Goal: Information Seeking & Learning: Learn about a topic

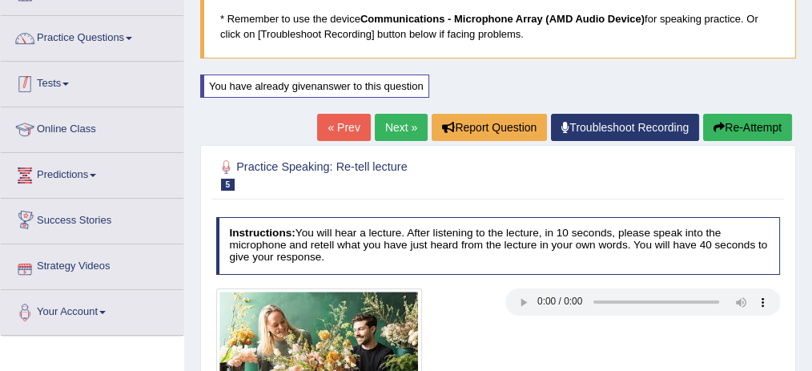
scroll to position [107, 0]
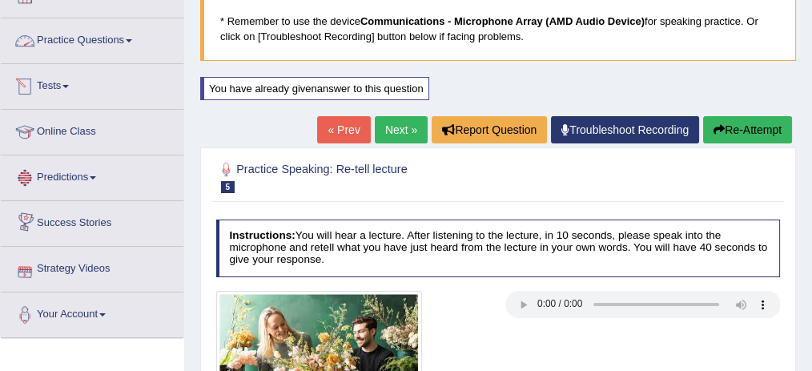
click at [119, 35] on link "Practice Questions" at bounding box center [92, 38] width 183 height 40
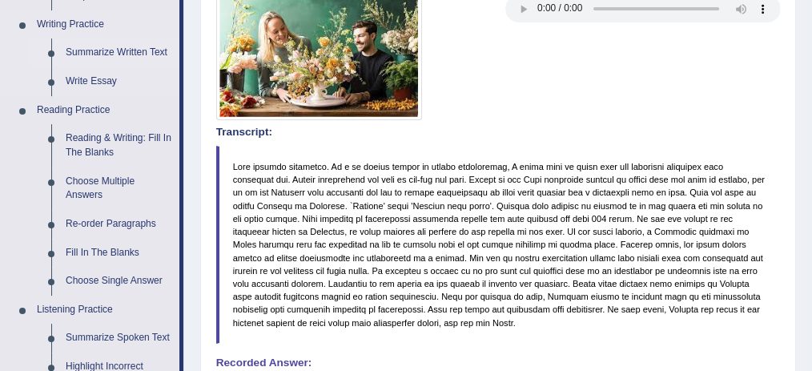
scroll to position [427, 0]
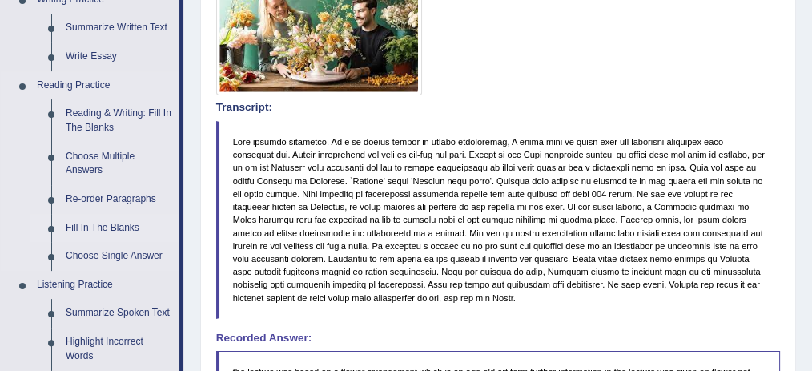
click at [113, 192] on link "Re-order Paragraphs" at bounding box center [118, 199] width 121 height 29
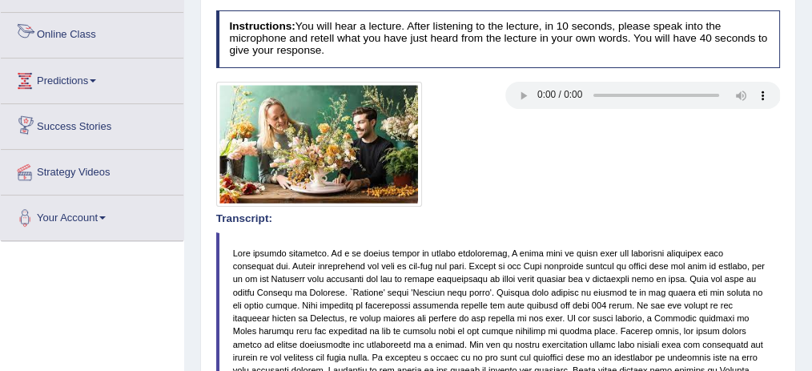
scroll to position [896, 0]
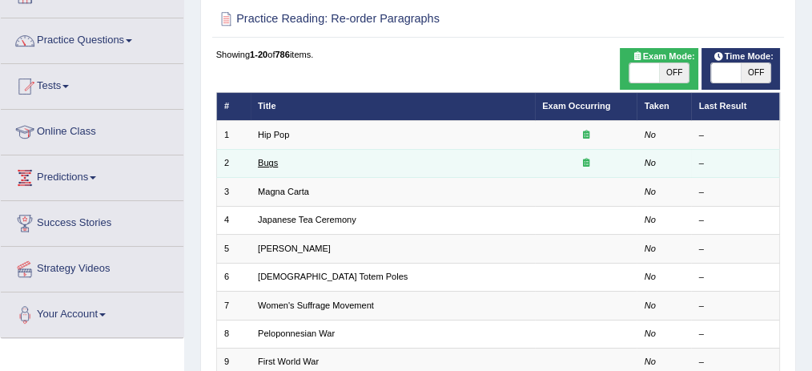
click at [272, 161] on link "Bugs" at bounding box center [268, 163] width 20 height 10
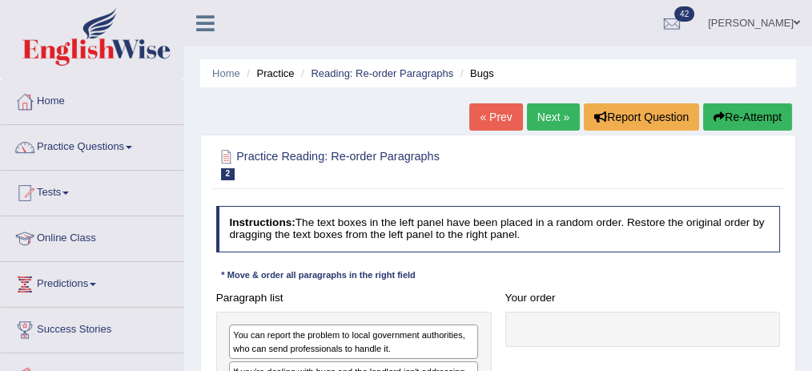
click at [538, 118] on link "Next »" at bounding box center [553, 116] width 53 height 27
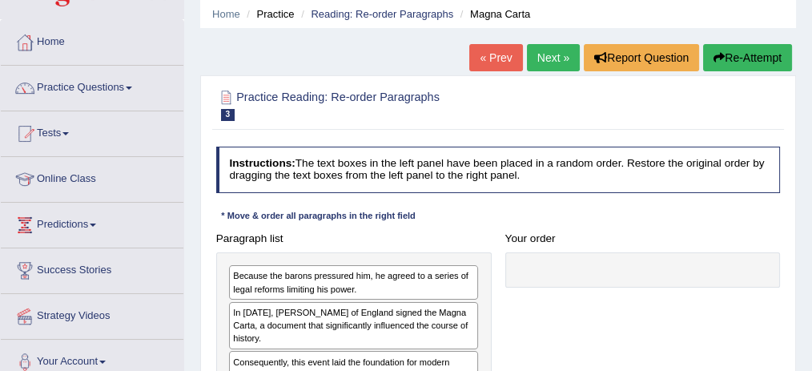
scroll to position [53, 0]
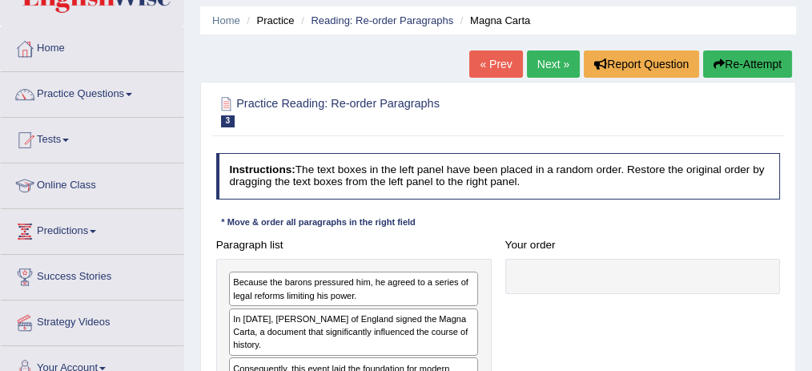
click at [547, 46] on div "Home Practice Reading: Re-order Paragraphs Magna Carta « Prev Next » Report Que…" at bounding box center [498, 347] width 628 height 801
click at [551, 62] on link "Next »" at bounding box center [553, 63] width 53 height 27
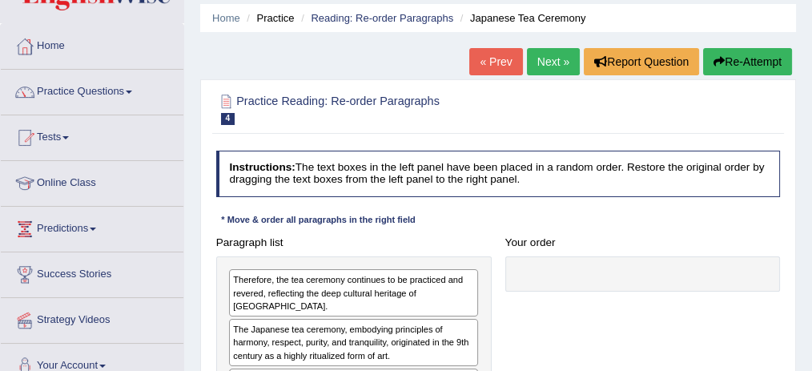
scroll to position [53, 0]
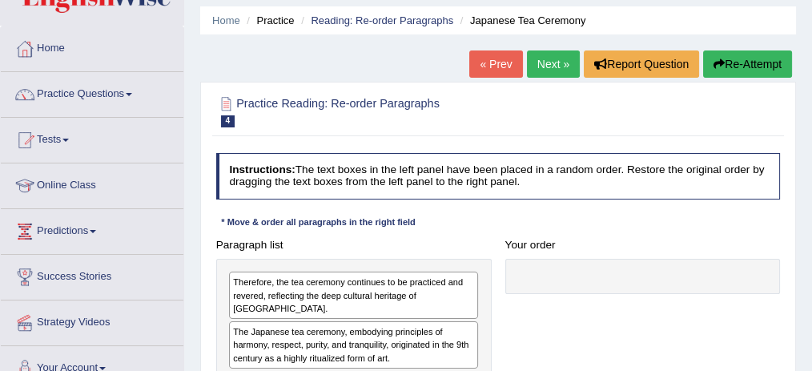
click at [546, 61] on link "Next »" at bounding box center [553, 63] width 53 height 27
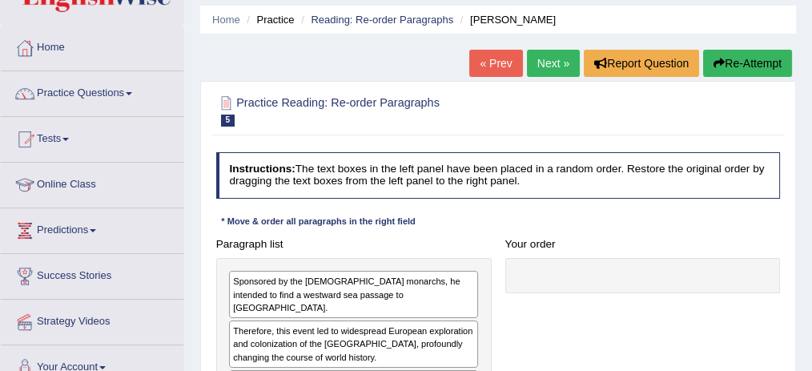
scroll to position [53, 0]
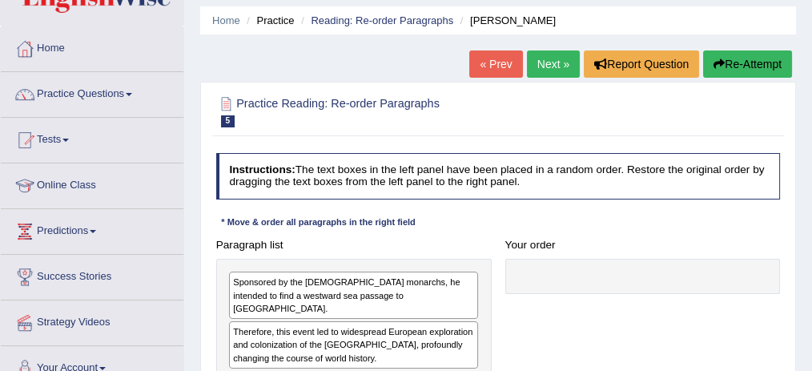
click at [506, 58] on link "« Prev" at bounding box center [495, 63] width 53 height 27
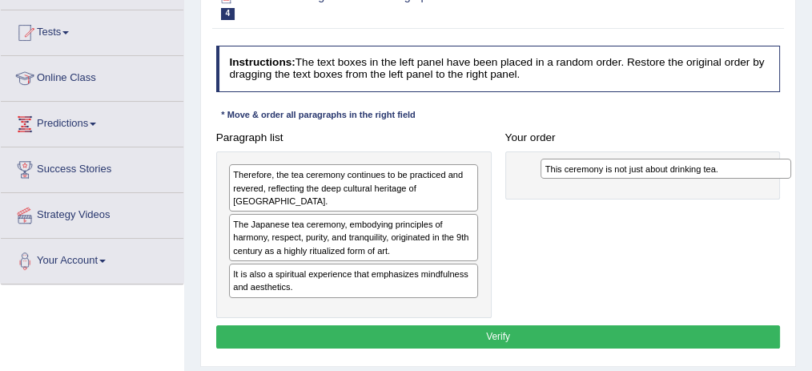
drag, startPoint x: 315, startPoint y: 292, endPoint x: 681, endPoint y: 171, distance: 385.6
click at [686, 171] on div "This ceremony is not just about drinking tea." at bounding box center [666, 169] width 251 height 21
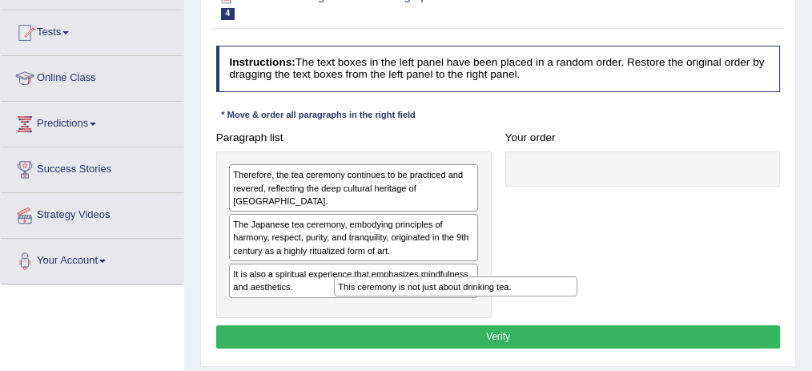
drag, startPoint x: 602, startPoint y: 173, endPoint x: 287, endPoint y: 325, distance: 350.4
click at [364, 322] on div "Instructions: The text boxes in the left panel have been placed in a random ord…" at bounding box center [497, 199] width 571 height 320
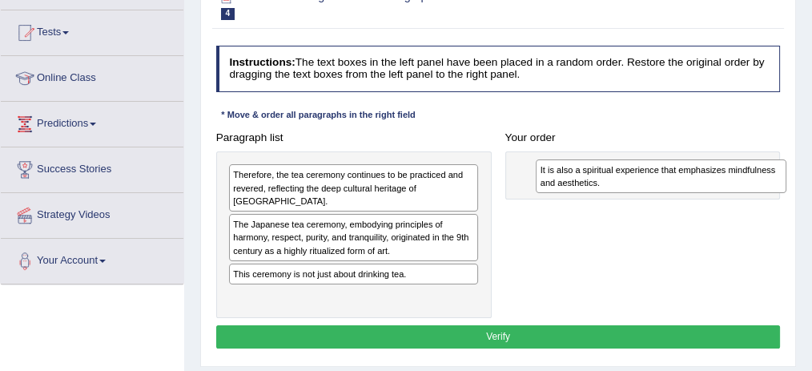
drag, startPoint x: 287, startPoint y: 270, endPoint x: 655, endPoint y: 185, distance: 378.2
click at [655, 185] on div "It is also a spiritual experience that emphasizes mindfulness and aesthetics." at bounding box center [661, 176] width 251 height 34
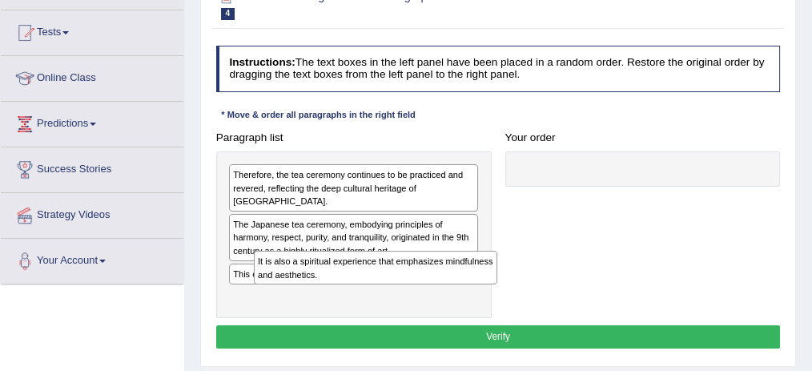
drag, startPoint x: 564, startPoint y: 187, endPoint x: 211, endPoint y: 325, distance: 378.5
click at [212, 325] on div "Instructions: The text boxes in the left panel have been placed in a random ord…" at bounding box center [497, 199] width 571 height 320
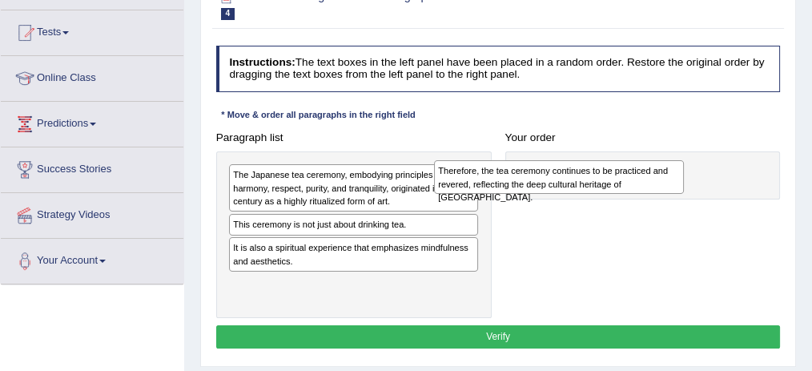
drag, startPoint x: 272, startPoint y: 181, endPoint x: 633, endPoint y: 184, distance: 361.3
click at [633, 184] on div "Therefore, the tea ceremony continues to be practiced and revered, reflecting t…" at bounding box center [559, 177] width 251 height 34
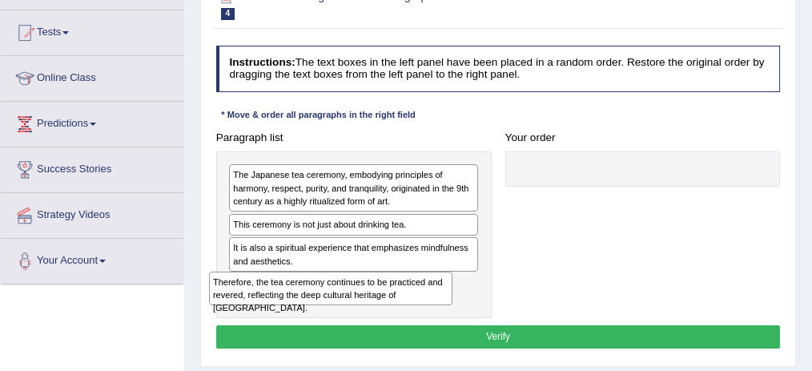
drag, startPoint x: 605, startPoint y: 172, endPoint x: 234, endPoint y: 308, distance: 394.8
click at [234, 308] on div "Paragraph list The Japanese tea ceremony, embodying principles of harmony, resp…" at bounding box center [498, 222] width 578 height 192
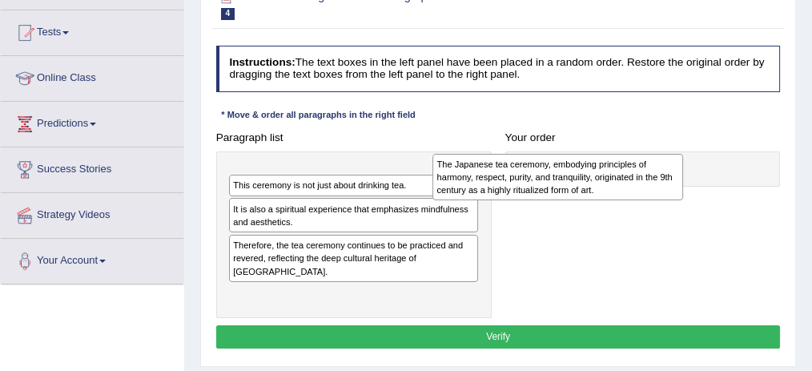
drag, startPoint x: 253, startPoint y: 202, endPoint x: 617, endPoint y: 195, distance: 363.8
click at [617, 195] on div "Paragraph list The Japanese tea ceremony, embodying principles of harmony, resp…" at bounding box center [498, 222] width 578 height 192
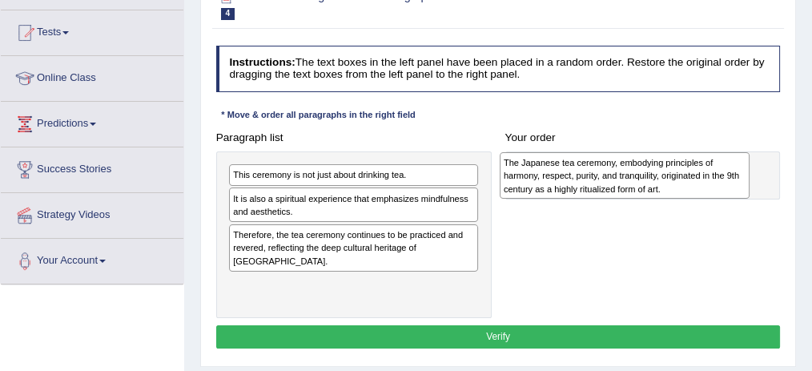
drag, startPoint x: 328, startPoint y: 179, endPoint x: 652, endPoint y: 193, distance: 324.0
click at [651, 171] on div "The Japanese tea ceremony, embodying principles of harmony, respect, purity, an…" at bounding box center [625, 175] width 251 height 46
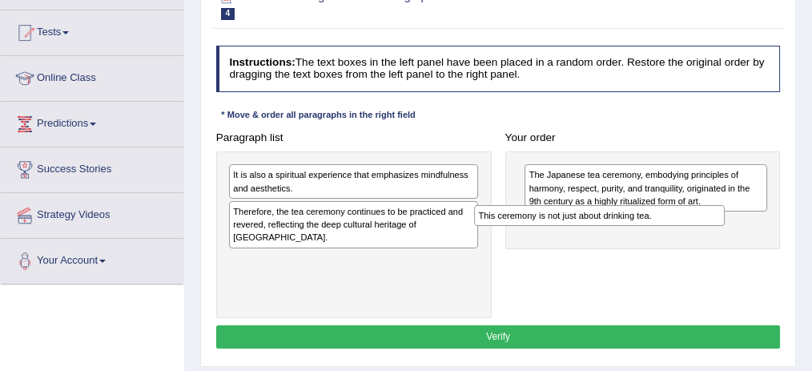
drag, startPoint x: 377, startPoint y: 172, endPoint x: 667, endPoint y: 228, distance: 295.4
click at [667, 228] on div "Paragraph list This ceremony is not just about drinking tea. It is also a spiri…" at bounding box center [498, 222] width 578 height 192
click at [667, 228] on div "The Japanese tea ceremony, embodying principles of harmony, respect, purity, an…" at bounding box center [643, 200] width 276 height 98
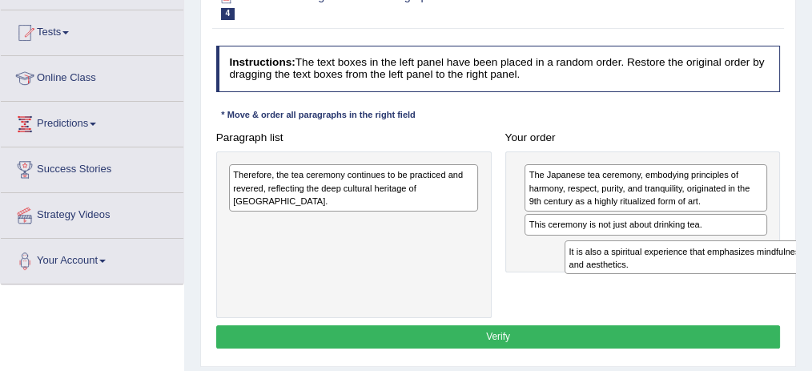
drag, startPoint x: 364, startPoint y: 183, endPoint x: 748, endPoint y: 276, distance: 395.8
click at [750, 277] on div "Paragraph list It is also a spiritual experience that emphasizes mindfulness an…" at bounding box center [498, 222] width 578 height 192
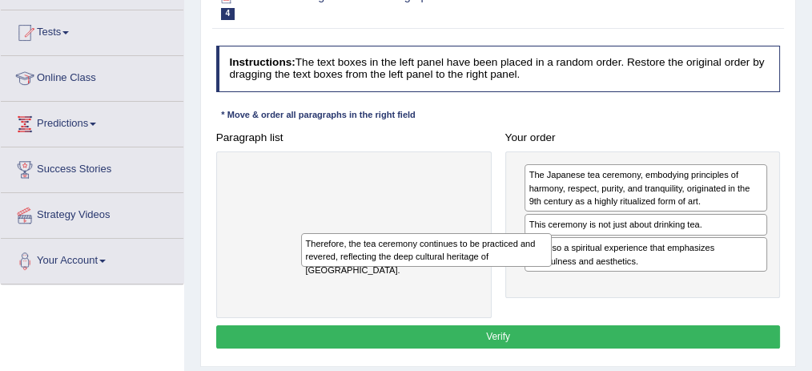
drag, startPoint x: 310, startPoint y: 171, endPoint x: 500, endPoint y: 320, distance: 241.4
click at [495, 320] on div "Instructions: The text boxes in the left panel have been placed in a random ord…" at bounding box center [497, 199] width 571 height 320
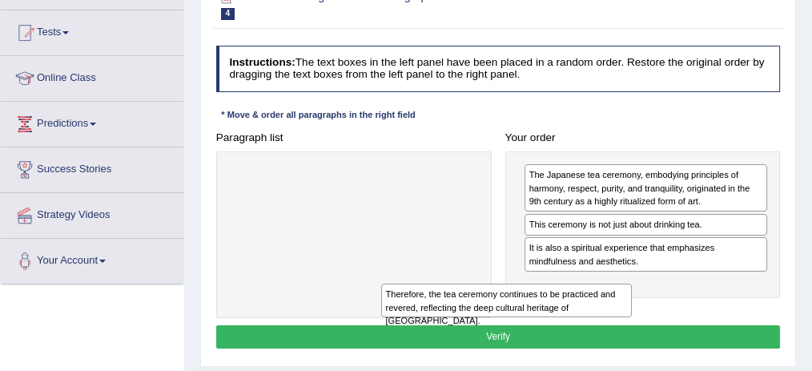
click at [515, 321] on div "Instructions: The text boxes in the left panel have been placed in a random ord…" at bounding box center [497, 199] width 571 height 320
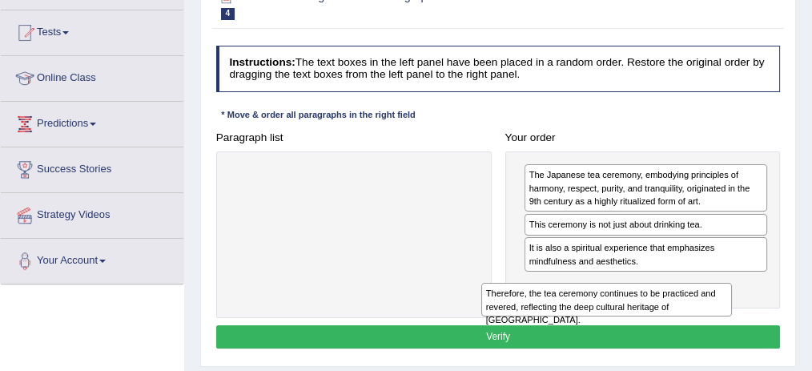
drag, startPoint x: 295, startPoint y: 187, endPoint x: 591, endPoint y: 312, distance: 322.0
click at [591, 313] on div "Paragraph list Therefore, the tea ceremony continues to be practiced and revere…" at bounding box center [498, 222] width 578 height 192
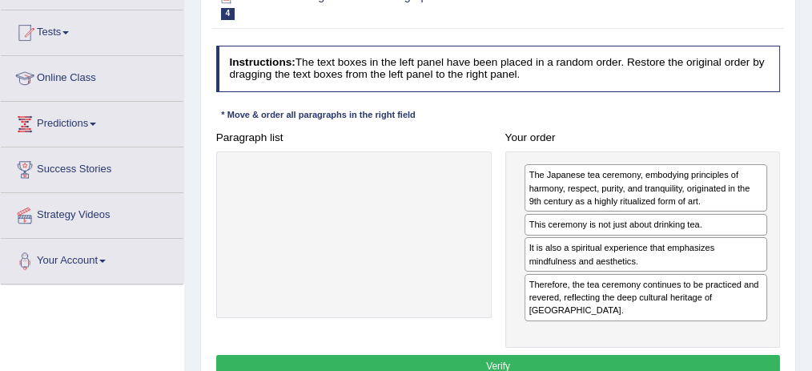
click at [562, 355] on button "Verify" at bounding box center [498, 366] width 565 height 23
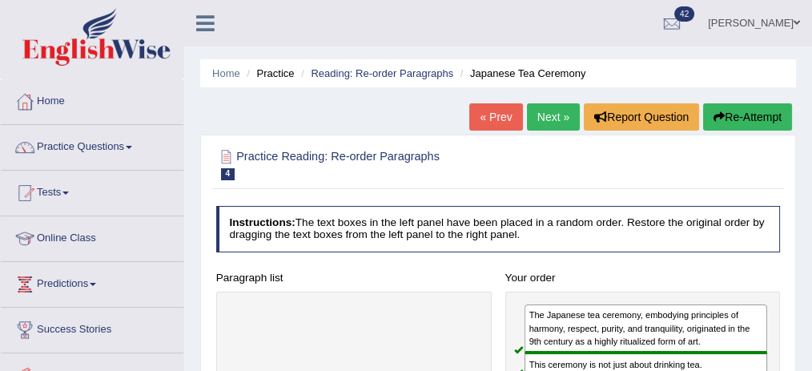
click at [545, 126] on link "Next »" at bounding box center [553, 116] width 53 height 27
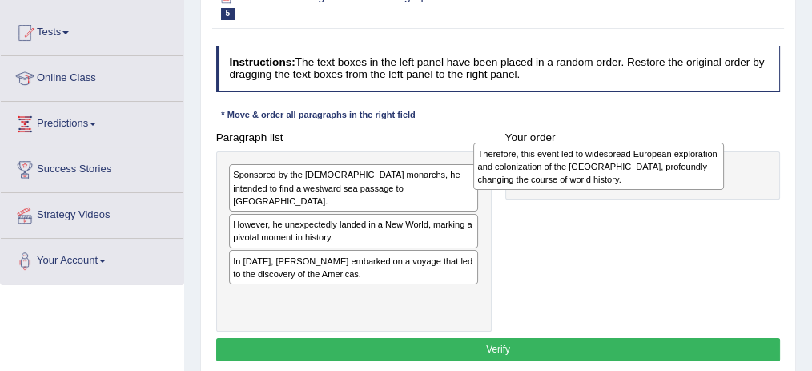
drag, startPoint x: 256, startPoint y: 215, endPoint x: 539, endPoint y: 166, distance: 287.1
click at [548, 163] on div "Therefore, this event led to widespread European exploration and colonization o…" at bounding box center [598, 166] width 251 height 46
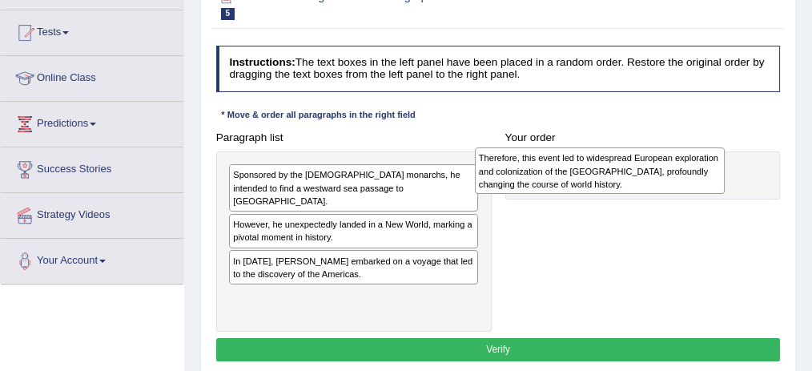
drag, startPoint x: 539, startPoint y: 166, endPoint x: 382, endPoint y: 213, distance: 164.0
click at [409, 199] on div "Sponsored by the Spanish monarchs, he intended to find a westward sea passage t…" at bounding box center [354, 241] width 276 height 180
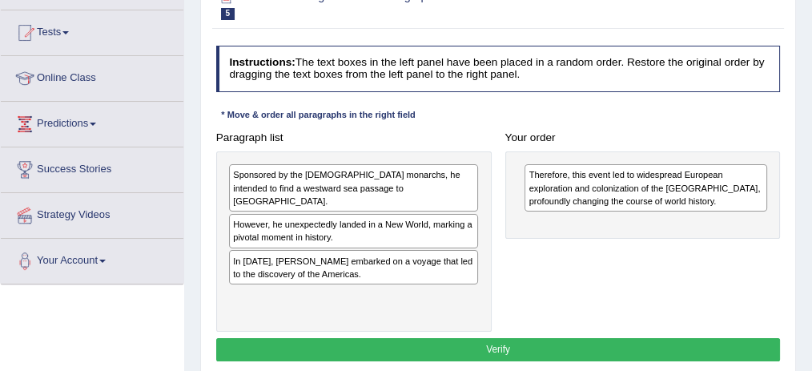
click at [284, 271] on div "Sponsored by the Spanish monarchs, he intended to find a westward sea passage t…" at bounding box center [354, 241] width 276 height 180
click at [661, 163] on div "Therefore, this event led to widespread European exploration and colonization o…" at bounding box center [643, 194] width 276 height 87
click at [658, 165] on div "Therefore, this event led to widespread European exploration and colonization o…" at bounding box center [646, 187] width 243 height 47
drag, startPoint x: 639, startPoint y: 176, endPoint x: 393, endPoint y: 262, distance: 261.2
click at [392, 262] on div "Sponsored by the Spanish monarchs, he intended to find a westward sea passage t…" at bounding box center [354, 241] width 276 height 180
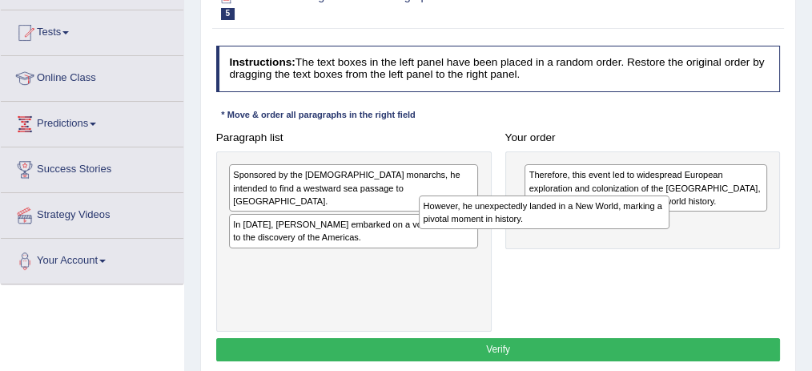
drag, startPoint x: 340, startPoint y: 215, endPoint x: 571, endPoint y: 223, distance: 230.8
click at [571, 223] on div "However, he unexpectedly landed in a New World, marking a pivotal moment in his…" at bounding box center [544, 212] width 251 height 34
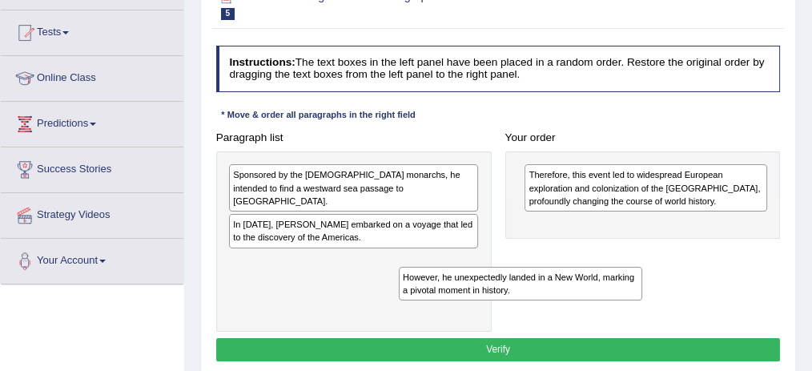
drag, startPoint x: 577, startPoint y: 211, endPoint x: 353, endPoint y: 288, distance: 236.1
click at [399, 292] on div "However, he unexpectedly landed in a New World, marking a pivotal moment in his…" at bounding box center [521, 284] width 244 height 34
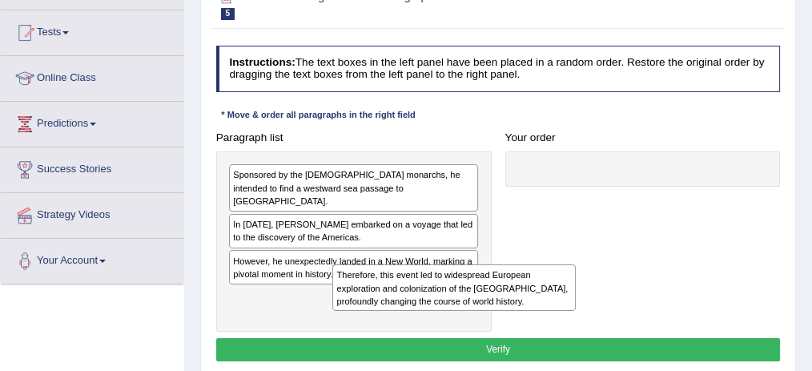
drag, startPoint x: 590, startPoint y: 183, endPoint x: 292, endPoint y: 323, distance: 329.0
click at [332, 311] on div "Therefore, this event led to widespread European exploration and colonization o…" at bounding box center [454, 287] width 244 height 46
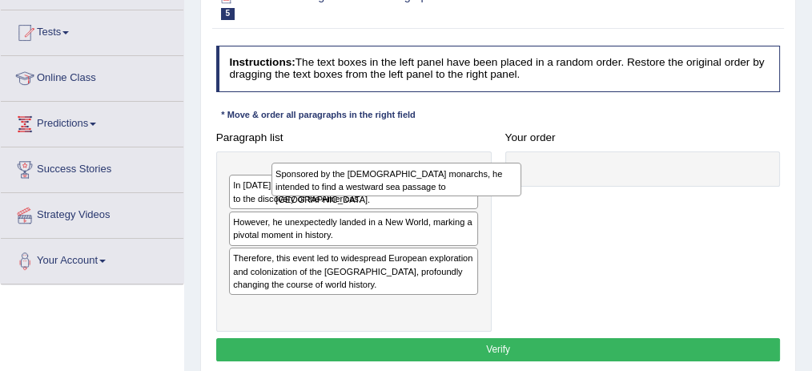
drag, startPoint x: 364, startPoint y: 184, endPoint x: 408, endPoint y: 187, distance: 44.2
click at [409, 188] on div "Sponsored by the Spanish monarchs, he intended to find a westward sea passage t…" at bounding box center [397, 180] width 251 height 34
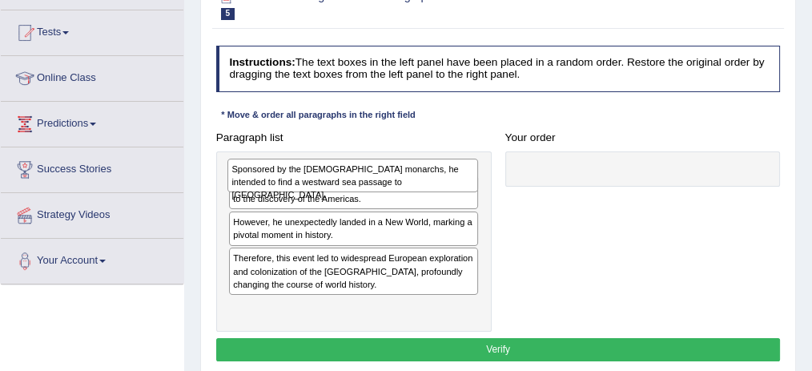
click at [405, 184] on div "Sponsored by the Spanish monarchs, he intended to find a westward sea passage t…" at bounding box center [353, 176] width 251 height 34
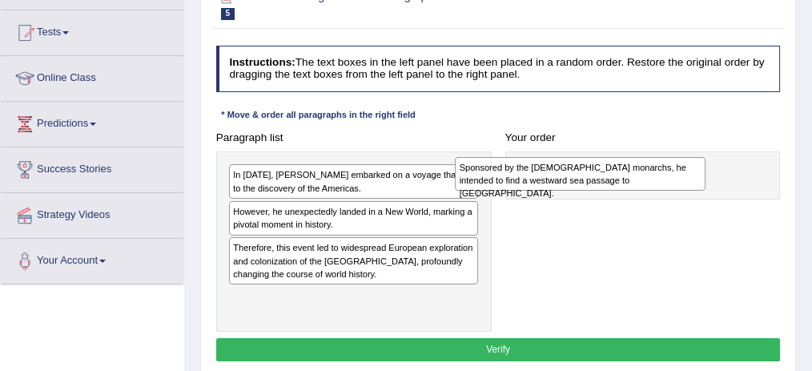
drag, startPoint x: 384, startPoint y: 184, endPoint x: 650, endPoint y: 182, distance: 266.8
click at [650, 182] on div "Sponsored by the Spanish monarchs, he intended to find a westward sea passage t…" at bounding box center [580, 174] width 251 height 34
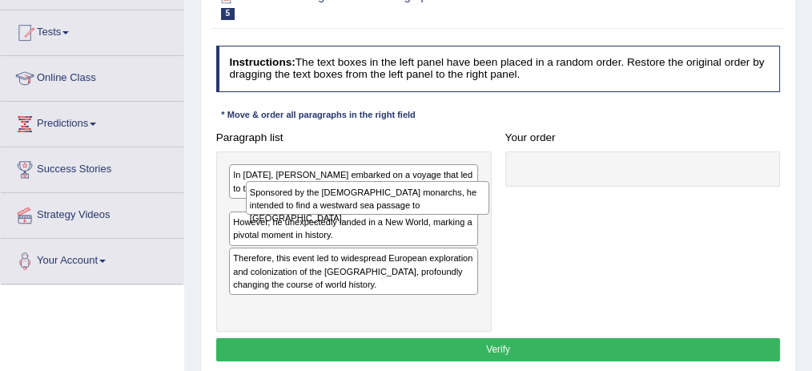
drag, startPoint x: 635, startPoint y: 180, endPoint x: 296, endPoint y: 214, distance: 340.5
click at [298, 214] on div "Sponsored by the Spanish monarchs, he intended to find a westward sea passage t…" at bounding box center [368, 198] width 244 height 34
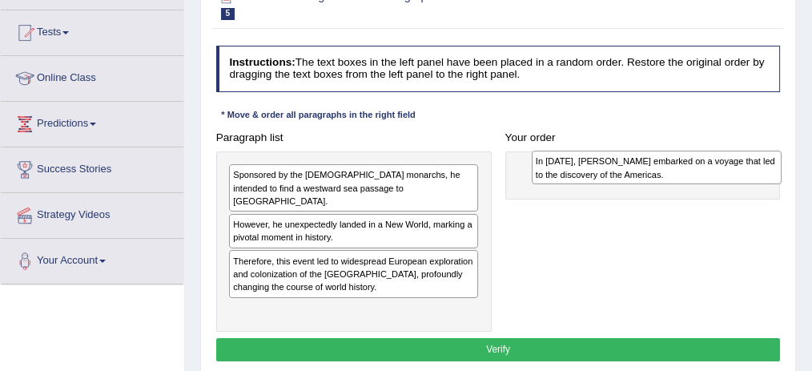
drag, startPoint x: 292, startPoint y: 188, endPoint x: 657, endPoint y: 179, distance: 364.6
click at [657, 179] on div "In 1492, Christopher Columbus embarked on a voyage that led to the discovery of…" at bounding box center [657, 168] width 251 height 34
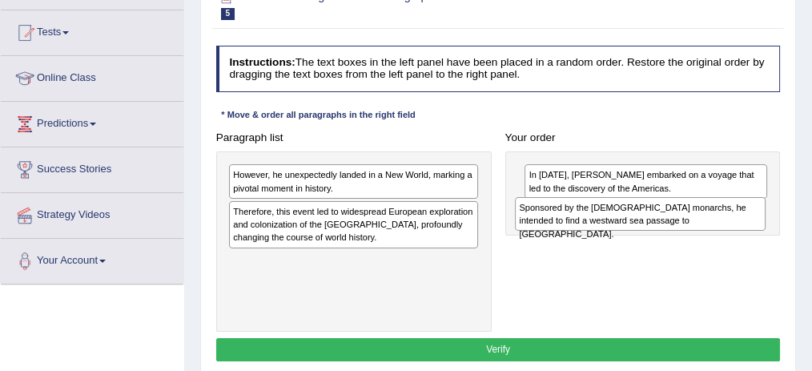
drag, startPoint x: 385, startPoint y: 174, endPoint x: 725, endPoint y: 220, distance: 343.5
click at [725, 220] on div "Sponsored by the Spanish monarchs, he intended to find a westward sea passage t…" at bounding box center [640, 214] width 251 height 34
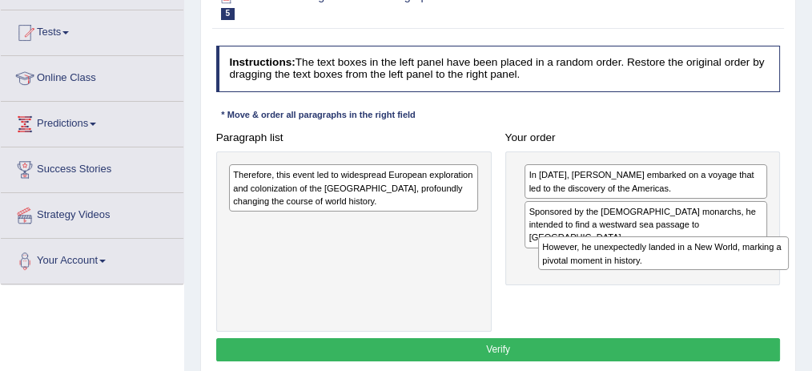
drag, startPoint x: 352, startPoint y: 180, endPoint x: 720, endPoint y: 272, distance: 379.1
click at [720, 272] on div "Paragraph list However, he unexpectedly landed in a New World, marking a pivota…" at bounding box center [498, 229] width 578 height 206
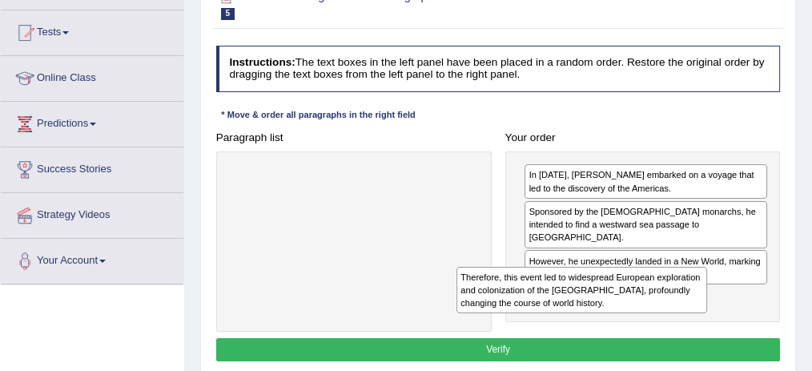
drag, startPoint x: 321, startPoint y: 187, endPoint x: 593, endPoint y: 314, distance: 300.0
click at [593, 314] on div "Paragraph list Therefore, this event led to widespread European exploration and…" at bounding box center [498, 229] width 578 height 206
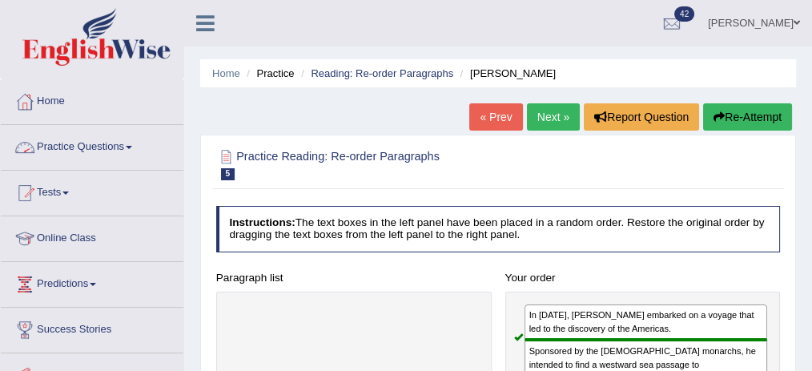
click at [120, 142] on link "Practice Questions" at bounding box center [92, 145] width 183 height 40
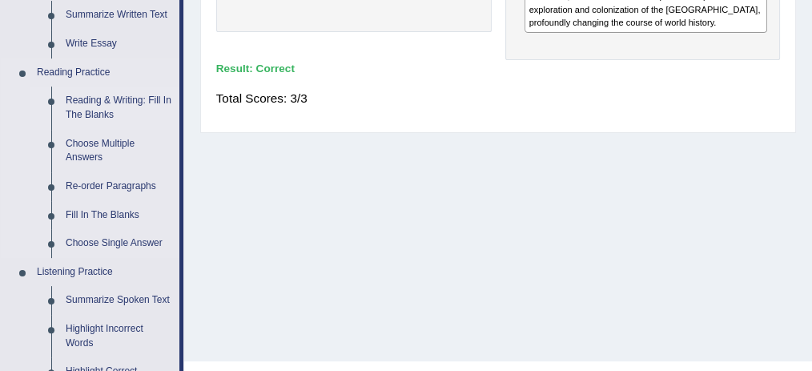
scroll to position [481, 0]
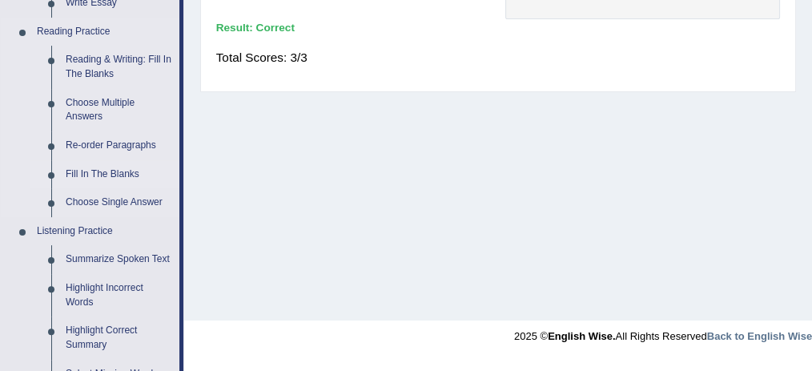
click at [125, 176] on link "Fill In The Blanks" at bounding box center [118, 174] width 121 height 29
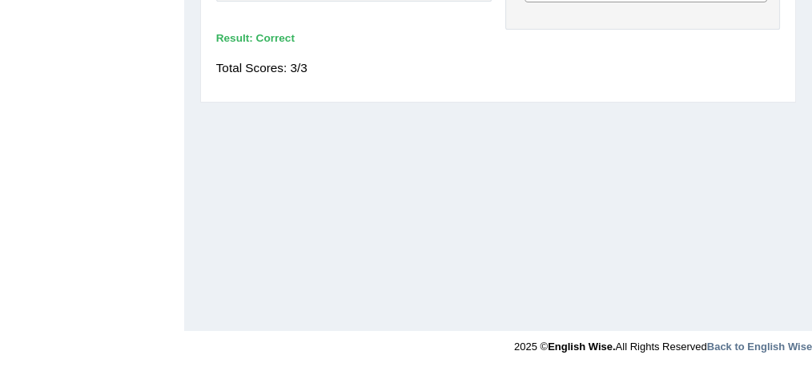
scroll to position [255, 0]
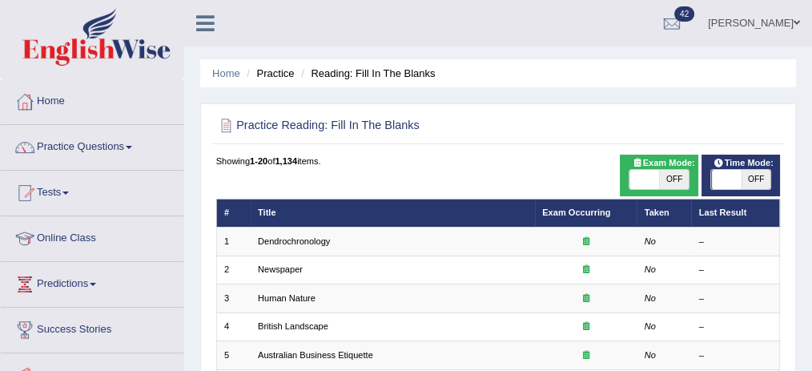
click at [288, 269] on link "Newspaper" at bounding box center [280, 269] width 45 height 10
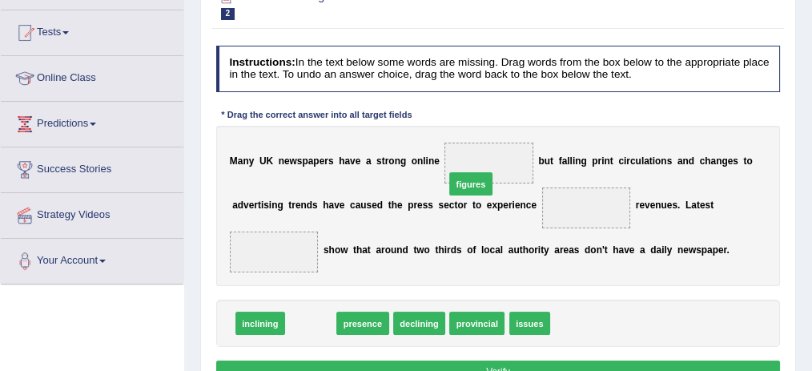
drag, startPoint x: 319, startPoint y: 328, endPoint x: 510, endPoint y: 160, distance: 253.7
click at [493, 172] on span "figures" at bounding box center [470, 183] width 43 height 23
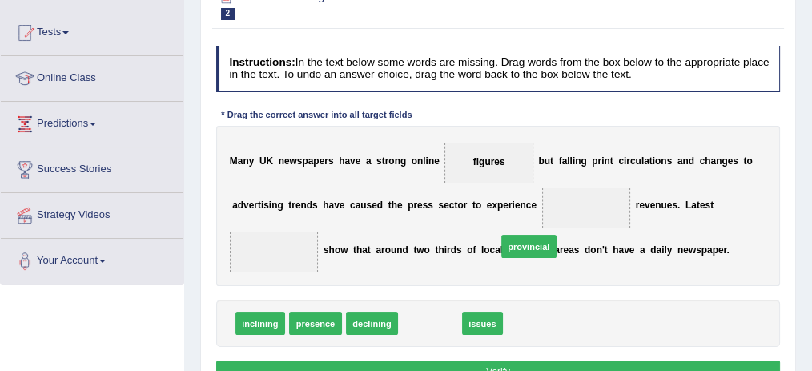
drag, startPoint x: 439, startPoint y: 325, endPoint x: 587, endPoint y: 211, distance: 187.3
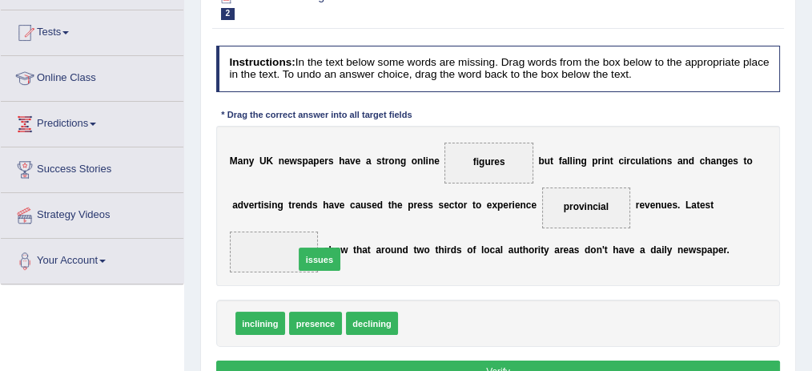
drag, startPoint x: 417, startPoint y: 325, endPoint x: 284, endPoint y: 248, distance: 153.6
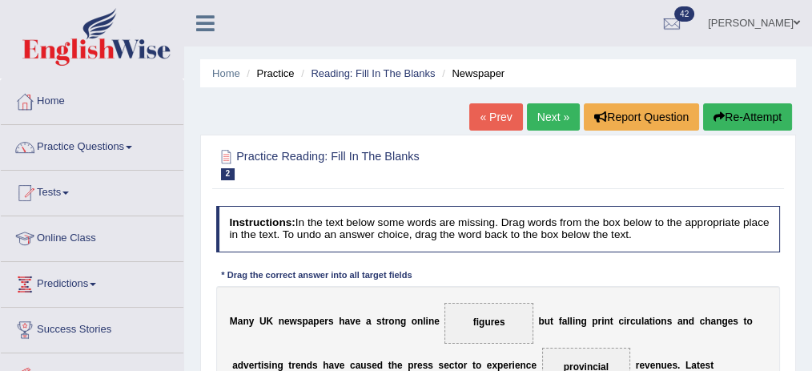
click at [715, 123] on button "Re-Attempt" at bounding box center [747, 116] width 89 height 27
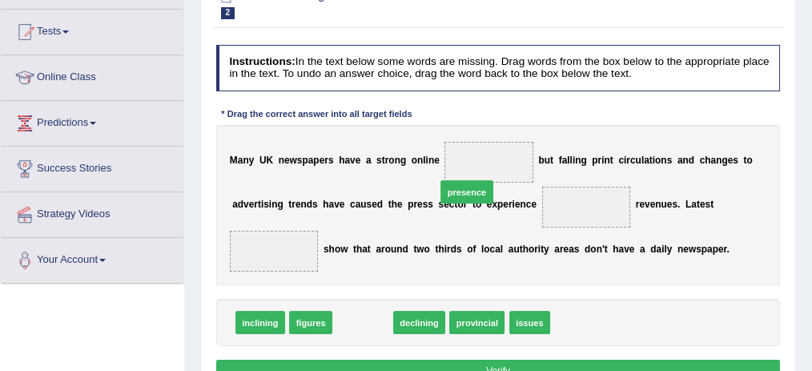
drag, startPoint x: 356, startPoint y: 321, endPoint x: 490, endPoint y: 159, distance: 211.1
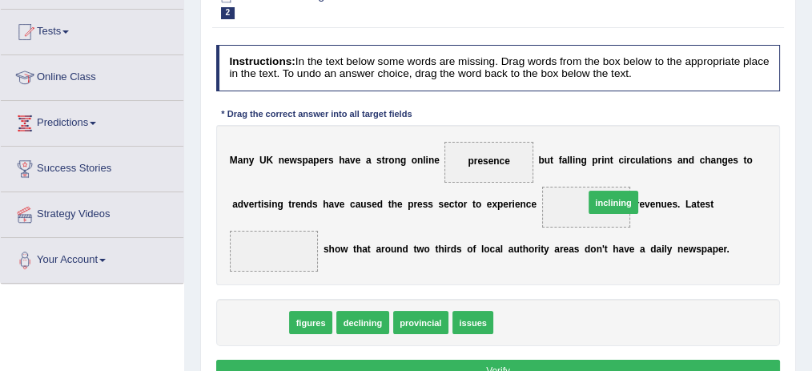
drag, startPoint x: 273, startPoint y: 326, endPoint x: 684, endPoint y: 188, distance: 433.5
click at [684, 188] on div "M a n y U K n e w s p a p e r s h a v e a s t r o n g o n l i n e presence b u …" at bounding box center [498, 205] width 565 height 160
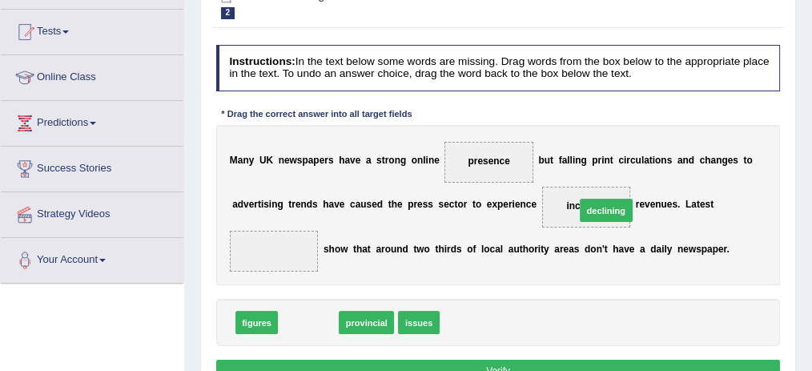
drag, startPoint x: 297, startPoint y: 316, endPoint x: 647, endPoint y: 184, distance: 373.9
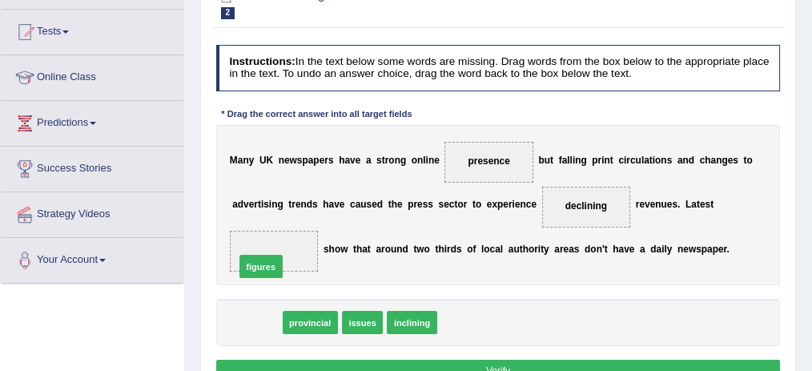
drag, startPoint x: 252, startPoint y: 320, endPoint x: 256, endPoint y: 248, distance: 73.1
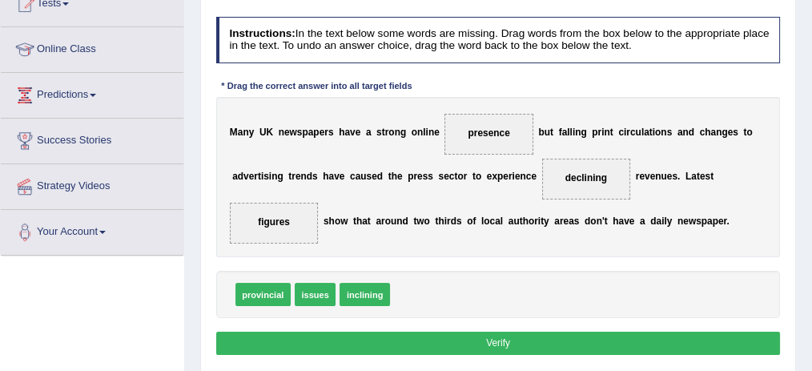
scroll to position [268, 0]
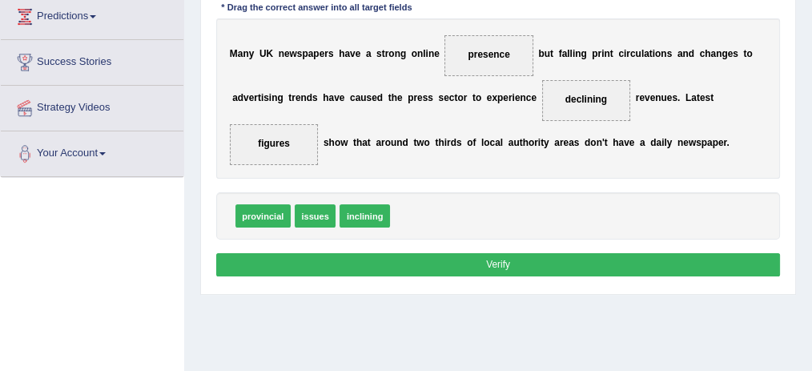
click at [424, 263] on button "Verify" at bounding box center [498, 264] width 565 height 23
click at [424, 263] on div "Home Practice Reading: Fill In The Blanks Newspaper « Prev Next » Report Questi…" at bounding box center [498, 132] width 628 height 801
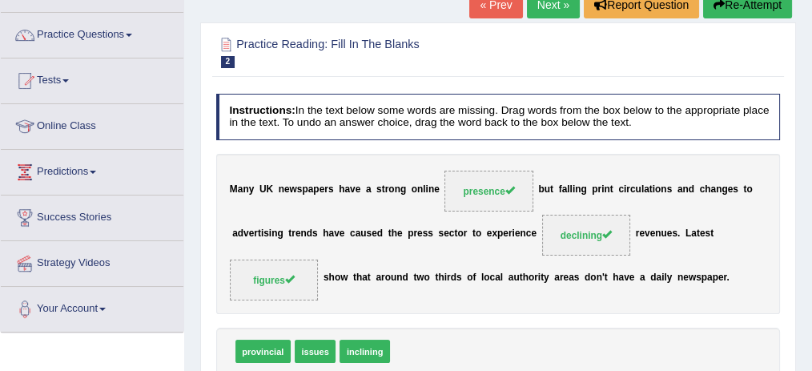
scroll to position [1, 0]
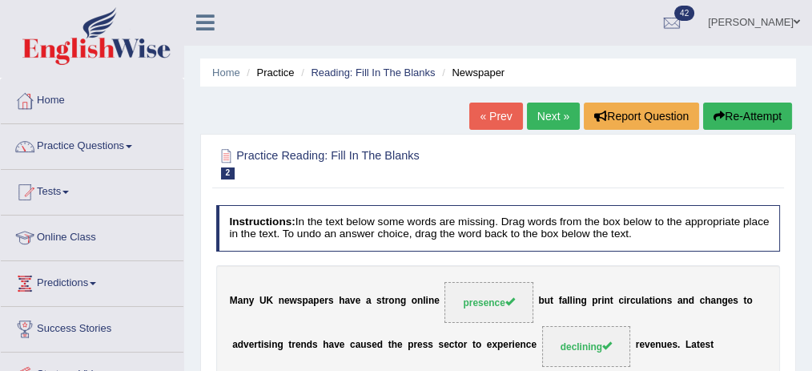
click at [560, 124] on link "Next »" at bounding box center [553, 116] width 53 height 27
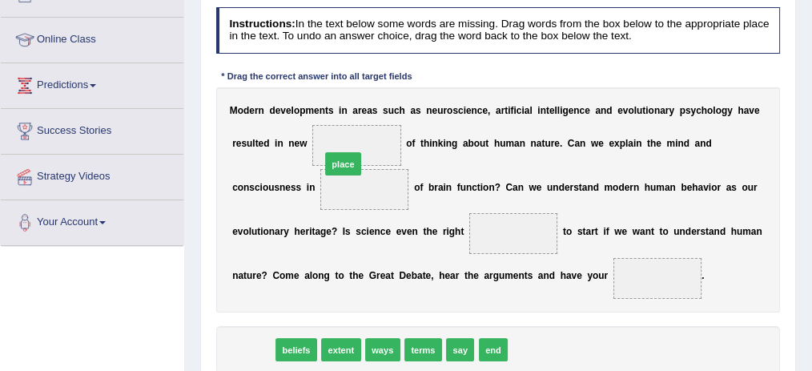
drag, startPoint x: 256, startPoint y: 350, endPoint x: 362, endPoint y: 131, distance: 243.3
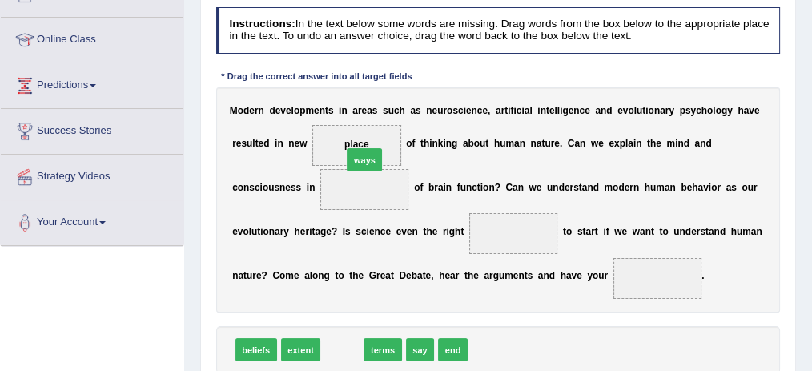
drag, startPoint x: 342, startPoint y: 346, endPoint x: 368, endPoint y: 116, distance: 231.3
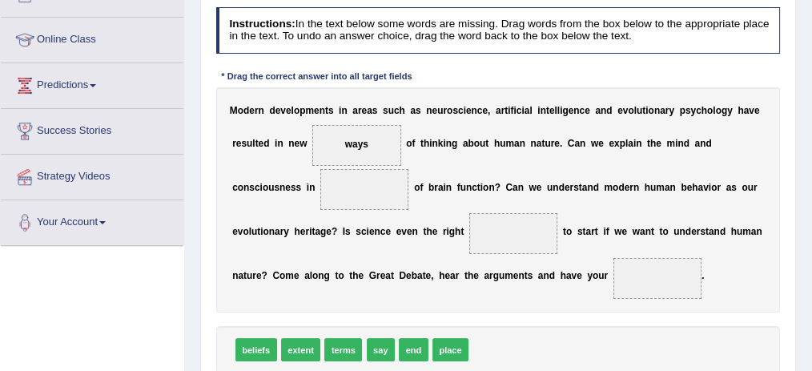
scroll to position [252, 0]
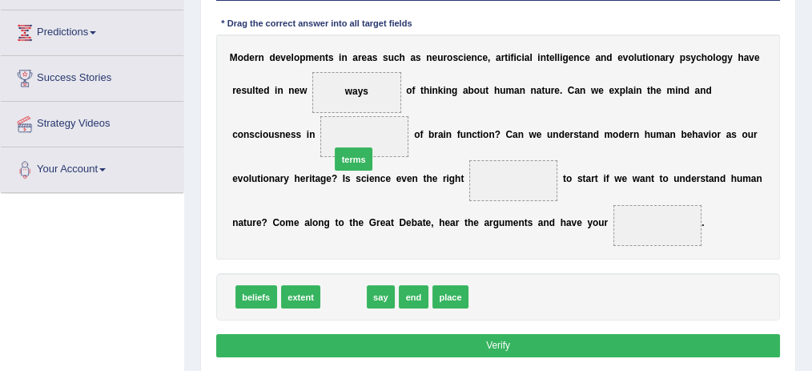
drag, startPoint x: 352, startPoint y: 292, endPoint x: 364, endPoint y: 126, distance: 167.1
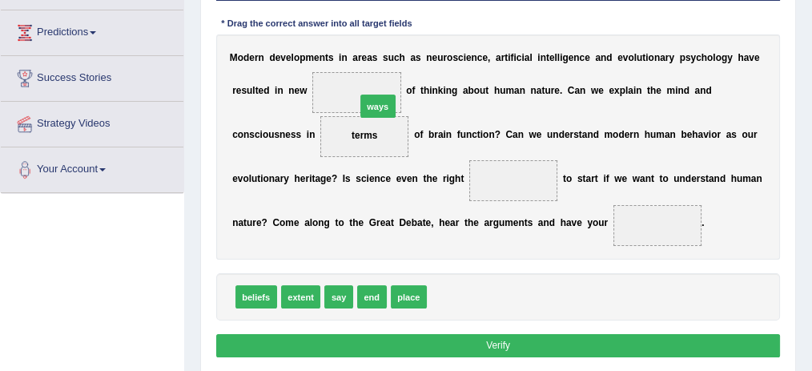
drag, startPoint x: 439, startPoint y: 292, endPoint x: 354, endPoint y: 61, distance: 245.8
click at [355, 62] on div "M o d e r n d e v e l o p m e n t s i n a r e a s s u c h a s n e u r o s c i e…" at bounding box center [498, 146] width 565 height 225
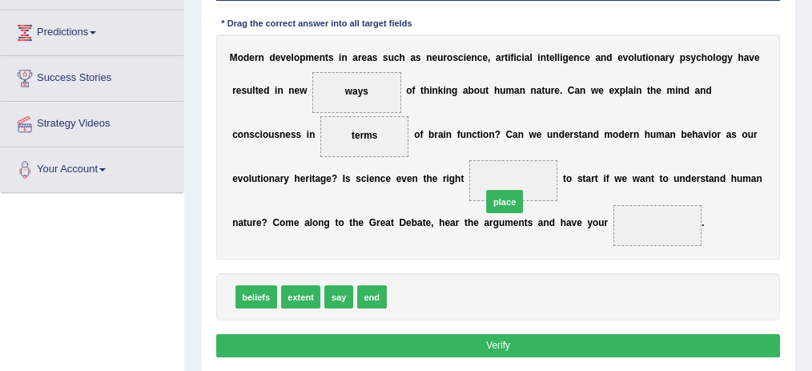
drag, startPoint x: 420, startPoint y: 291, endPoint x: 539, endPoint y: 163, distance: 174.6
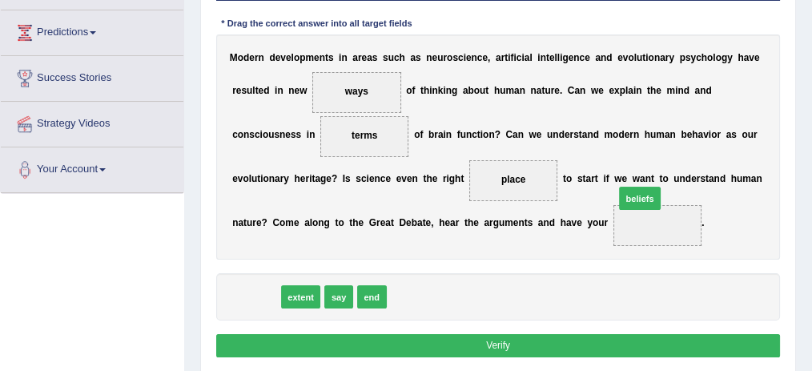
drag, startPoint x: 250, startPoint y: 296, endPoint x: 702, endPoint y: 182, distance: 466.1
click at [702, 182] on div "Instructions: In the text below some words are missing. Drag words from the box…" at bounding box center [497, 158] width 571 height 421
click at [702, 182] on div "M o d e r n d e v e l o p m e n t s i n a r e a s s u c h a s n e u r o s c i e…" at bounding box center [498, 146] width 565 height 225
drag, startPoint x: 250, startPoint y: 290, endPoint x: 682, endPoint y: 211, distance: 439.0
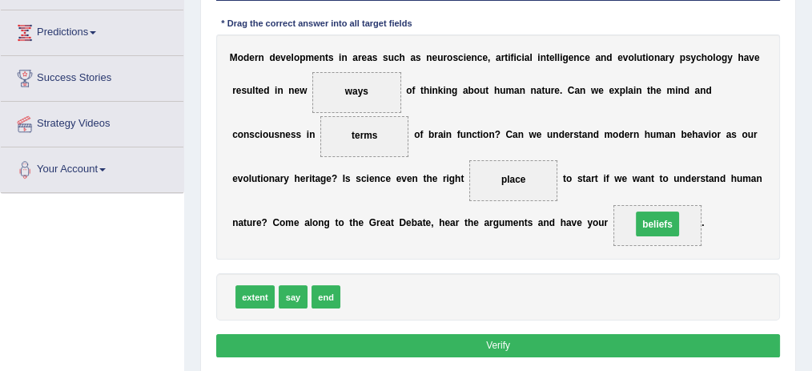
click at [696, 214] on span "beliefs" at bounding box center [658, 225] width 89 height 41
click at [699, 214] on span "beliefs" at bounding box center [658, 225] width 89 height 41
click at [599, 354] on div "Instructions: In the text below some words are missing. Drag words from the box…" at bounding box center [497, 158] width 571 height 421
click at [598, 343] on button "Verify" at bounding box center [498, 345] width 565 height 23
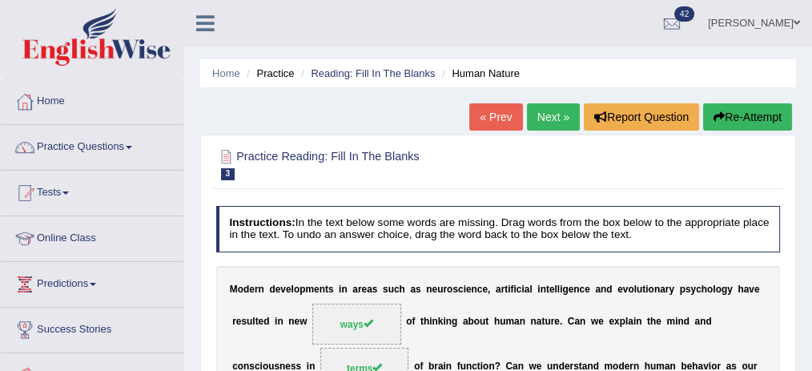
scroll to position [0, 0]
click at [131, 141] on link "Practice Questions" at bounding box center [92, 145] width 183 height 40
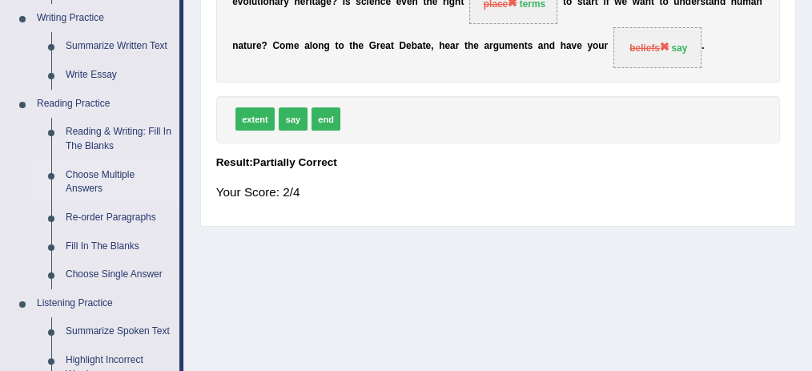
scroll to position [427, 0]
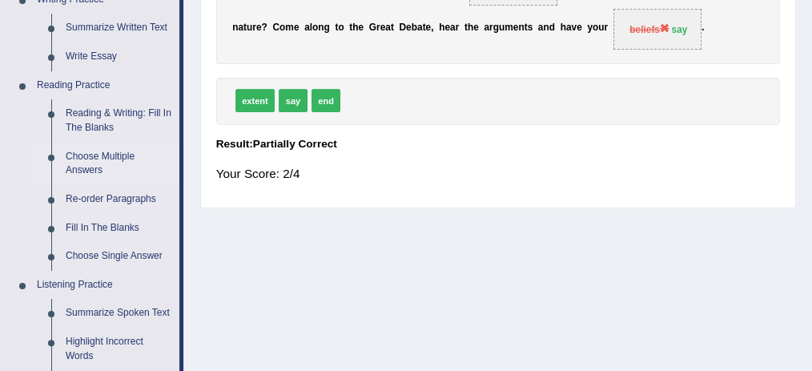
click at [122, 163] on link "Choose Multiple Answers" at bounding box center [118, 164] width 121 height 42
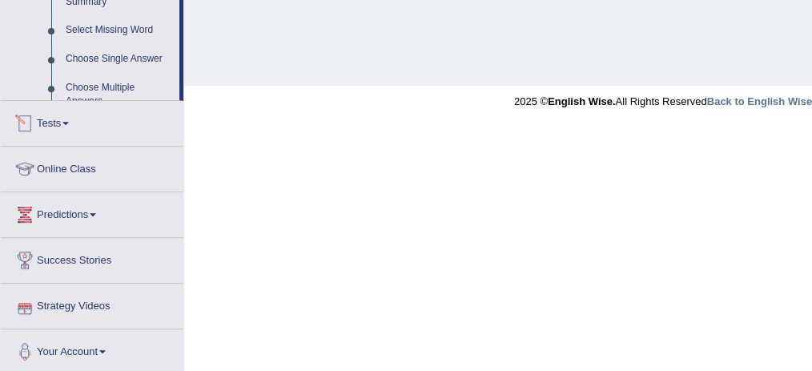
scroll to position [266, 0]
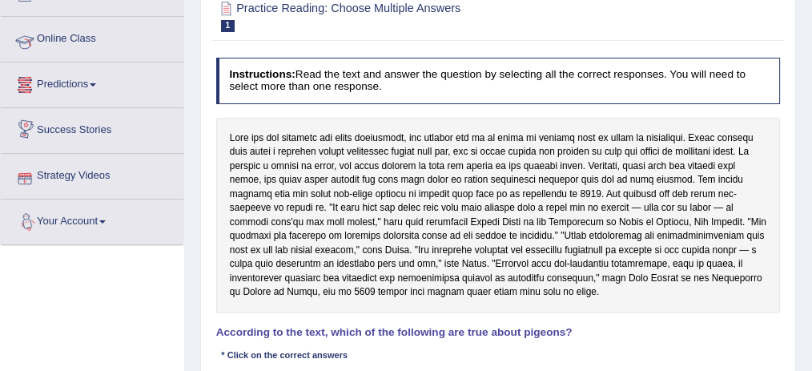
scroll to position [107, 0]
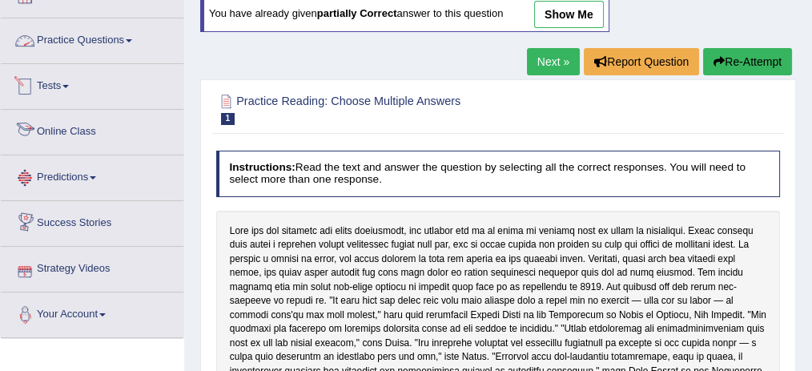
click at [123, 41] on link "Practice Questions" at bounding box center [92, 38] width 183 height 40
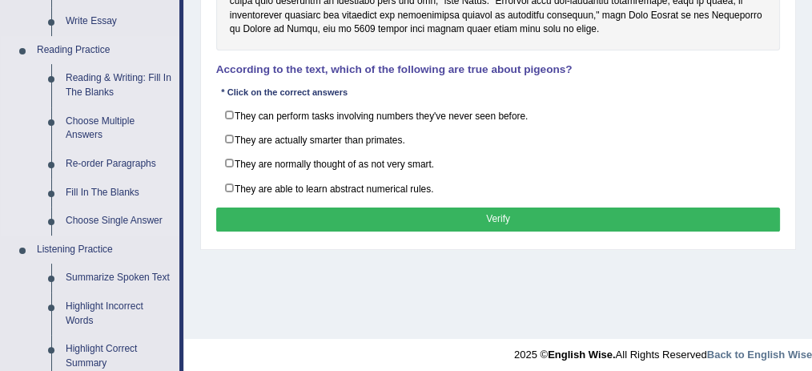
scroll to position [481, 0]
